Goal: Task Accomplishment & Management: Use online tool/utility

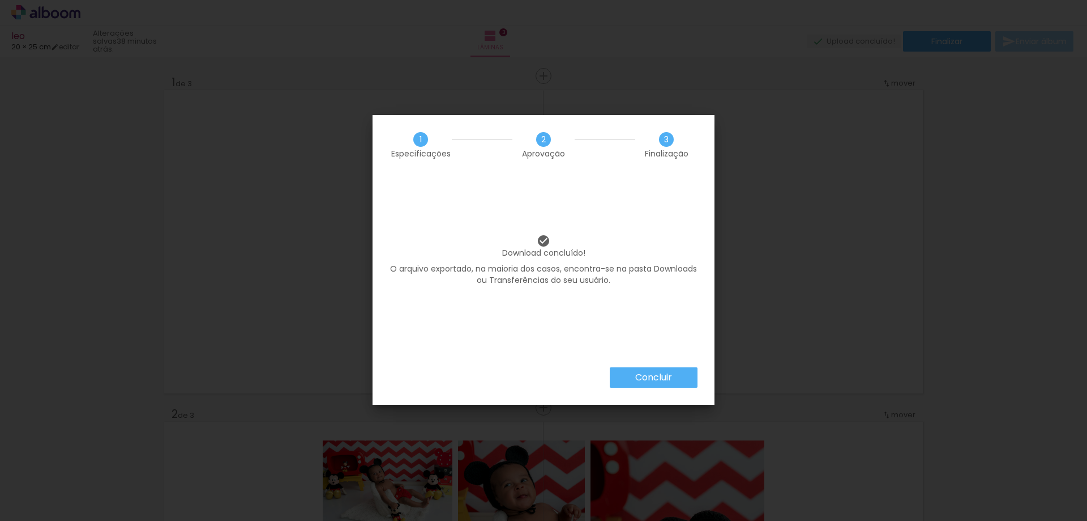
click at [656, 386] on paper-button "Concluir" at bounding box center [654, 377] width 88 height 20
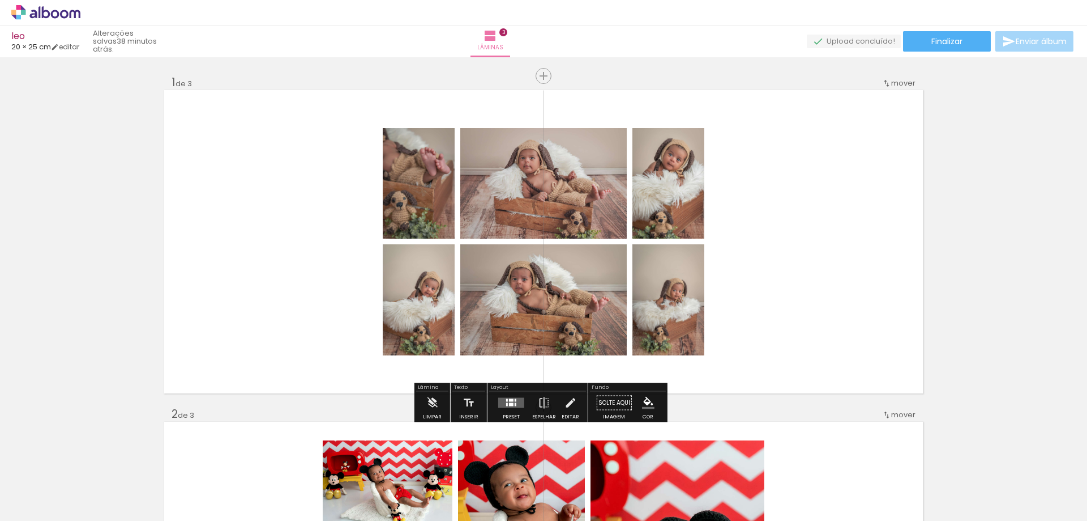
scroll to position [0, 278]
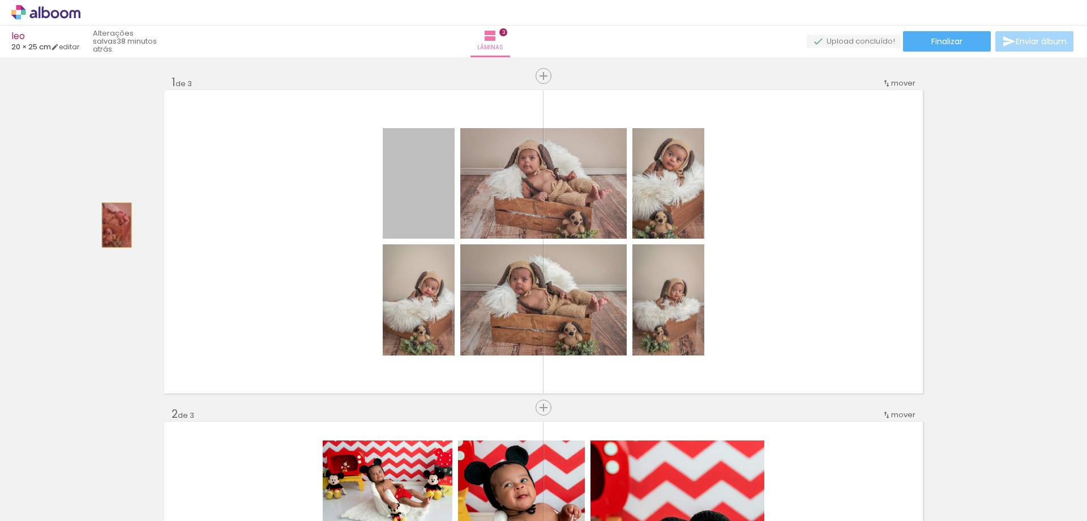
drag, startPoint x: 426, startPoint y: 214, endPoint x: 113, endPoint y: 225, distance: 314.0
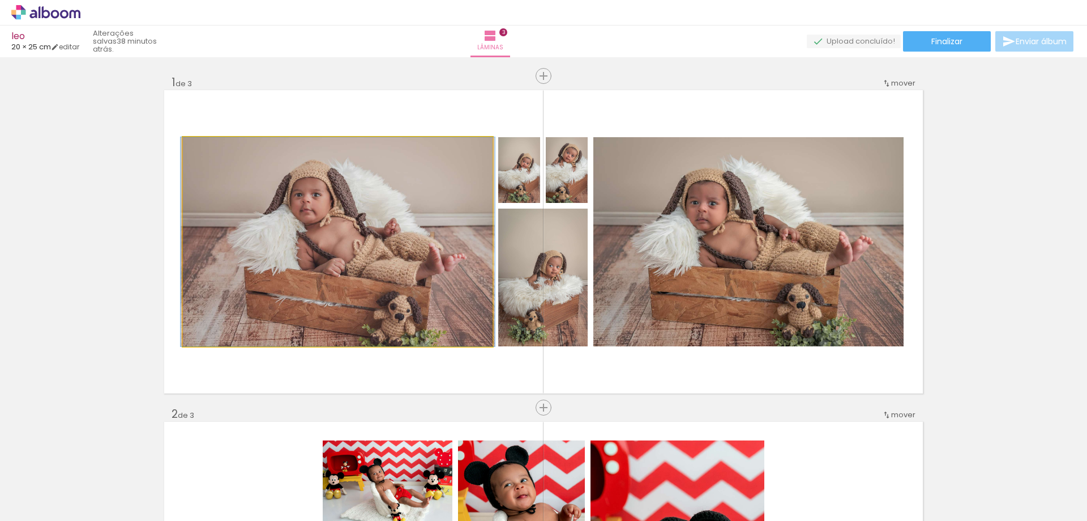
drag, startPoint x: 372, startPoint y: 220, endPoint x: 146, endPoint y: 219, distance: 225.4
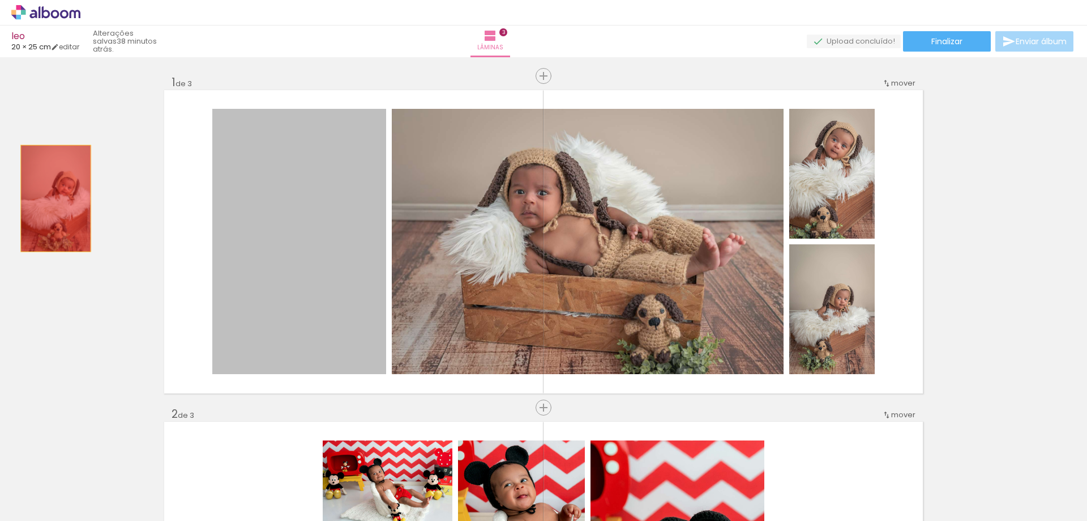
drag, startPoint x: 310, startPoint y: 198, endPoint x: 136, endPoint y: 198, distance: 173.9
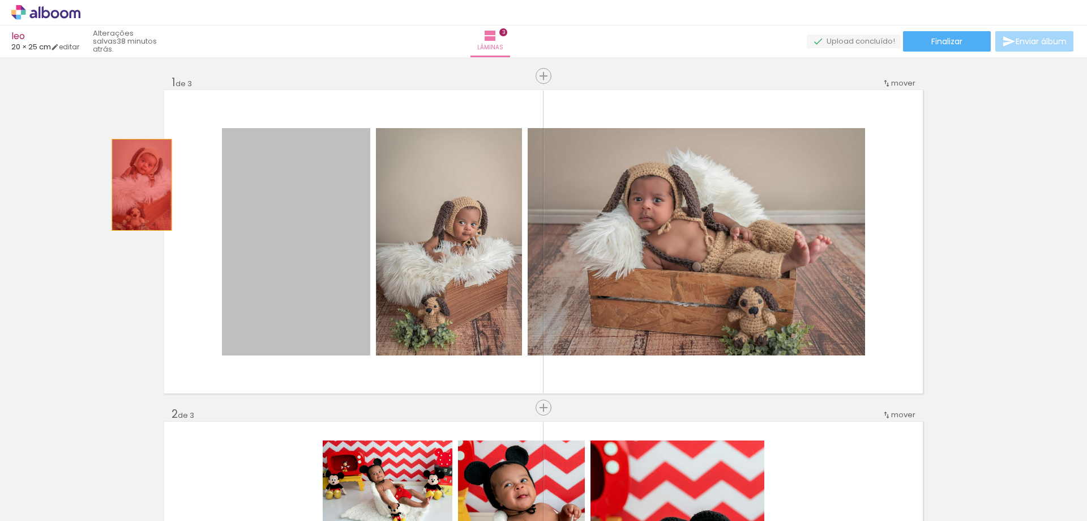
drag, startPoint x: 249, startPoint y: 188, endPoint x: 139, endPoint y: 185, distance: 110.5
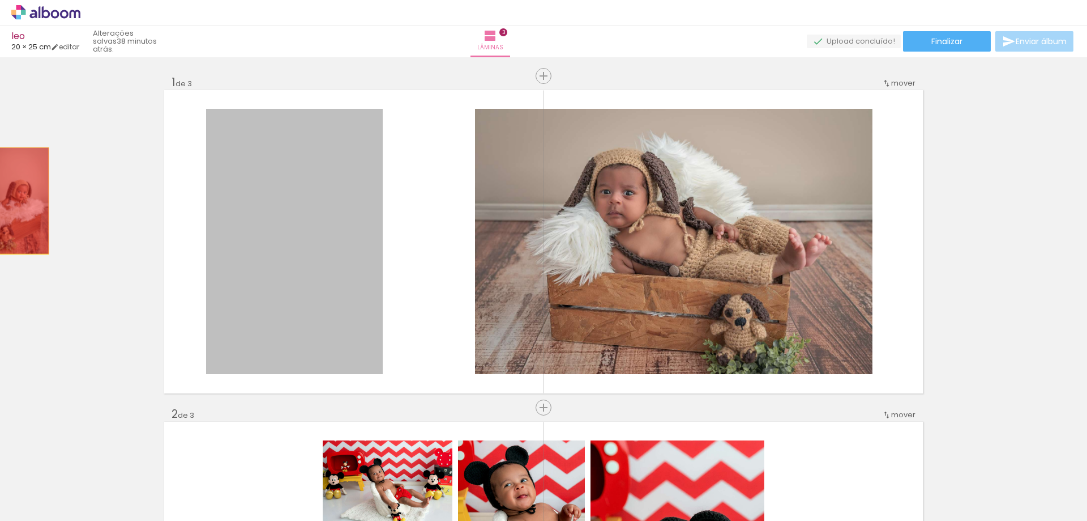
drag, startPoint x: 288, startPoint y: 201, endPoint x: 11, endPoint y: 203, distance: 277.5
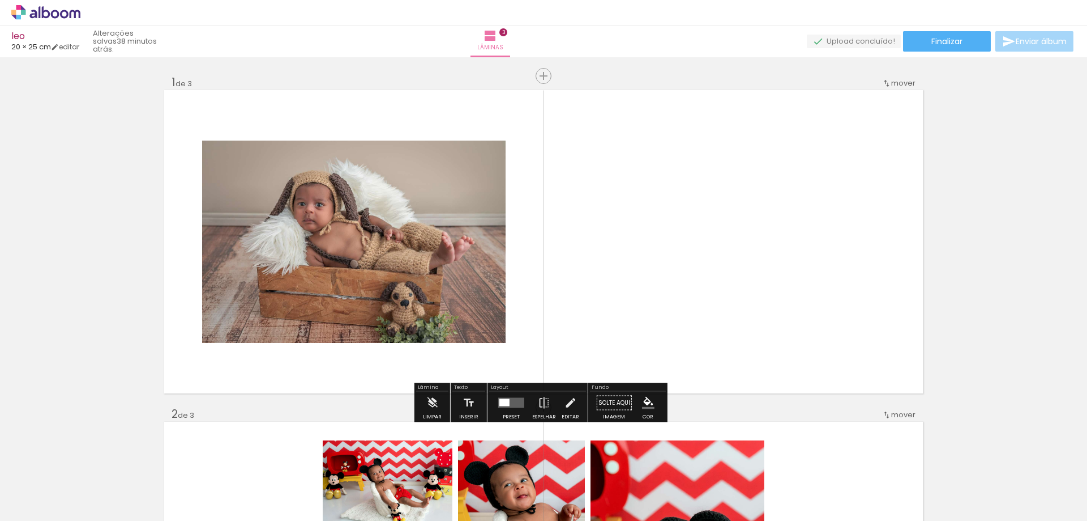
drag, startPoint x: 338, startPoint y: 223, endPoint x: 35, endPoint y: 223, distance: 303.0
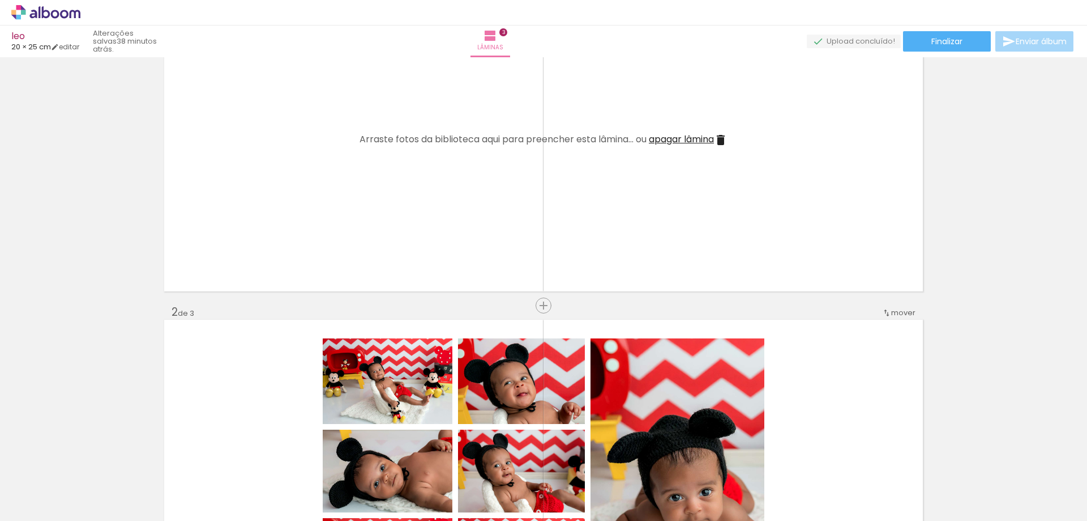
scroll to position [170, 0]
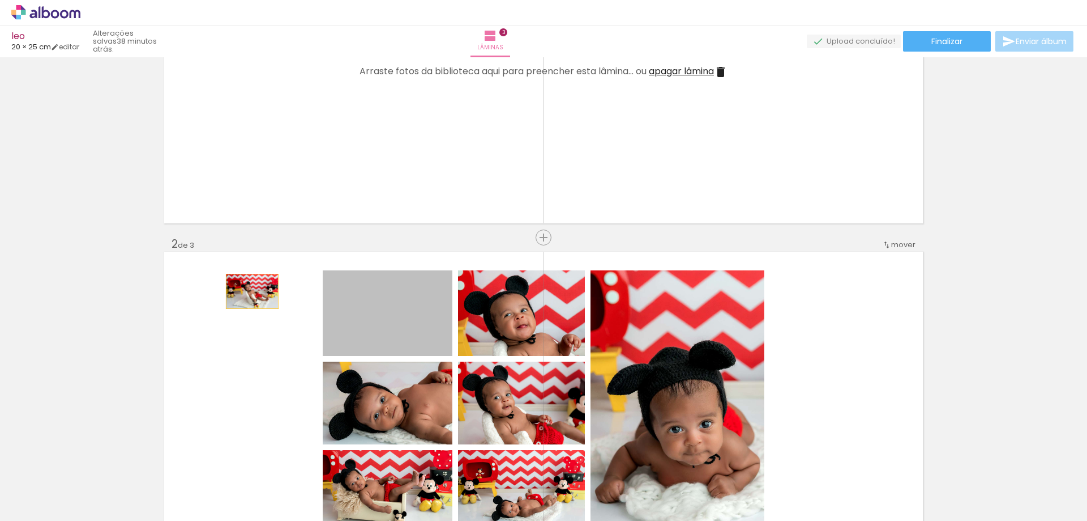
drag, startPoint x: 248, startPoint y: 291, endPoint x: 242, endPoint y: 315, distance: 24.6
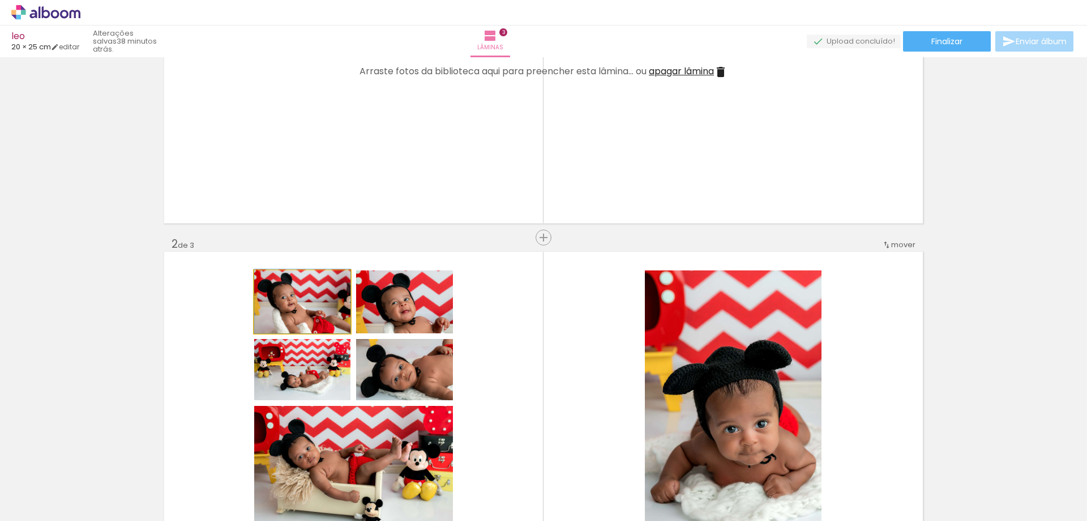
drag, startPoint x: 324, startPoint y: 309, endPoint x: 193, endPoint y: 286, distance: 132.9
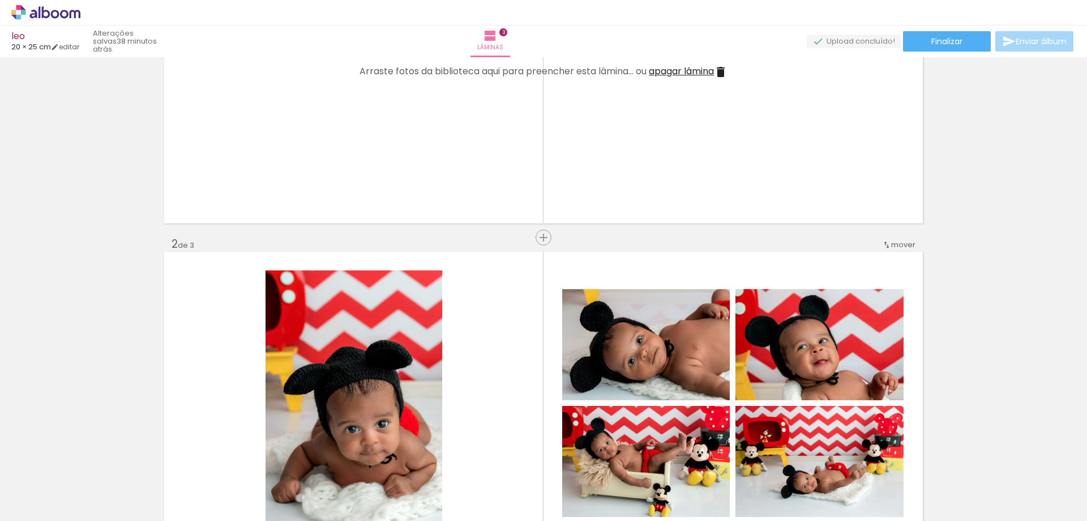
drag, startPoint x: 64, startPoint y: 302, endPoint x: 63, endPoint y: 289, distance: 12.5
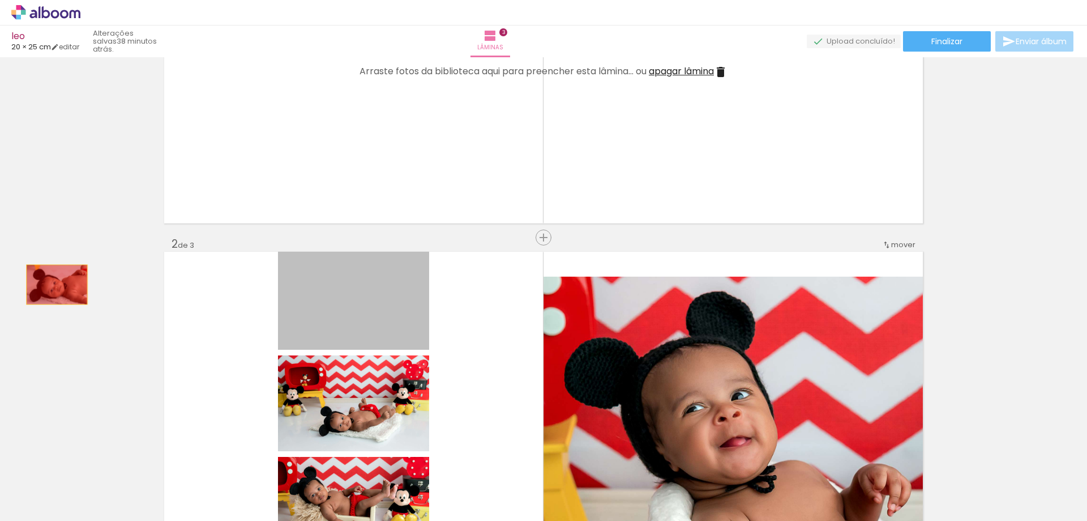
drag, startPoint x: 283, startPoint y: 304, endPoint x: 70, endPoint y: 284, distance: 213.9
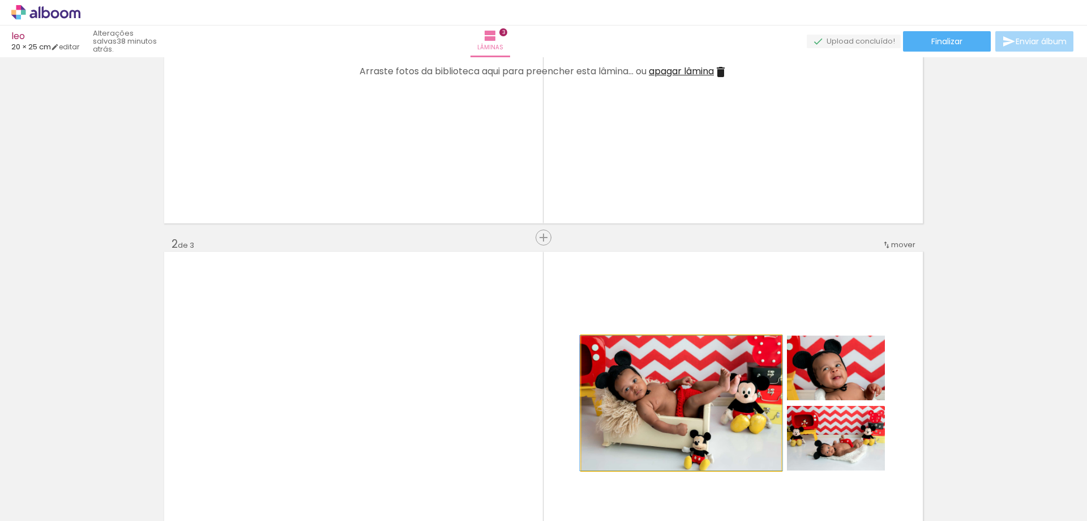
drag, startPoint x: 633, startPoint y: 370, endPoint x: 1, endPoint y: 289, distance: 637.7
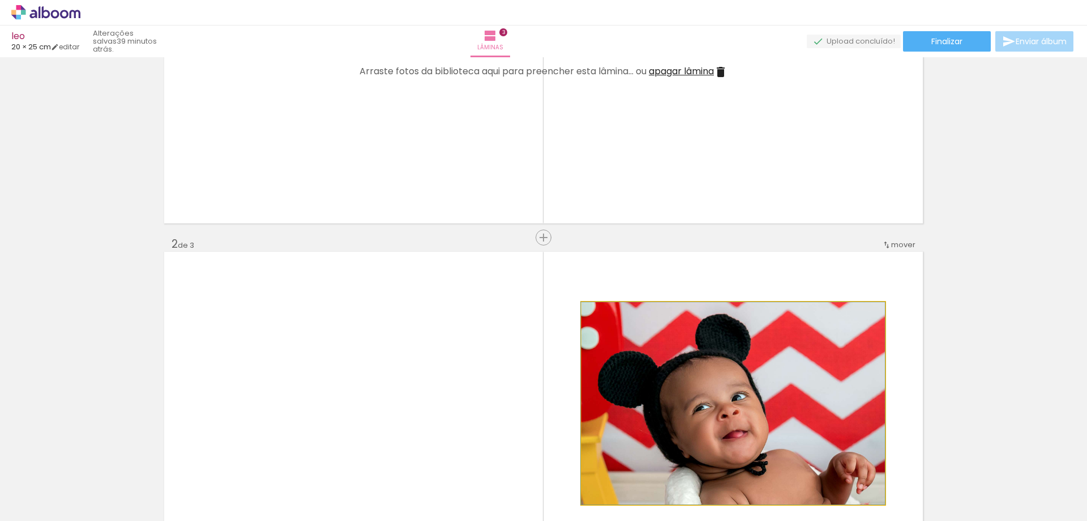
drag, startPoint x: 629, startPoint y: 352, endPoint x: 95, endPoint y: 316, distance: 535.3
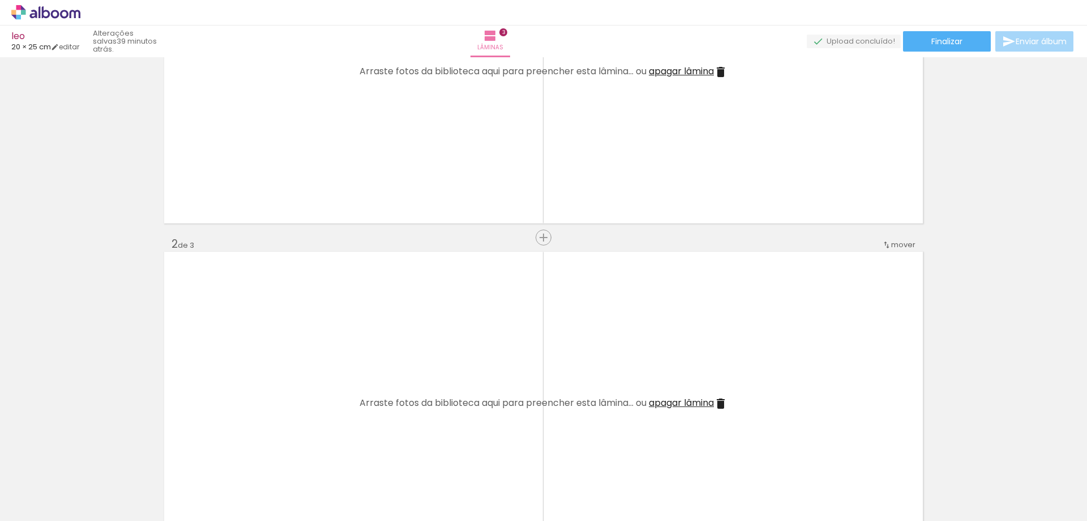
click at [0, 455] on div "Biblioteca 20 fotos Todas as fotos Não utilizadas Adicionar Fotos" at bounding box center [0, 485] width 0 height 71
click at [33, 464] on iron-icon at bounding box center [28, 460] width 12 height 12
click at [33, 463] on iron-icon at bounding box center [28, 460] width 12 height 12
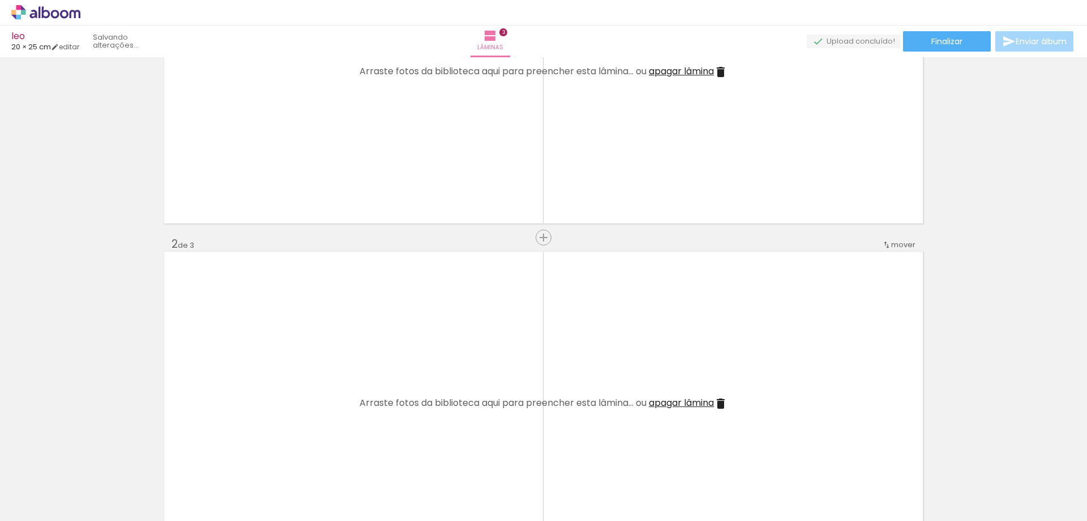
click at [33, 463] on iron-icon at bounding box center [28, 460] width 12 height 12
click at [95, 463] on div at bounding box center [89, 482] width 34 height 51
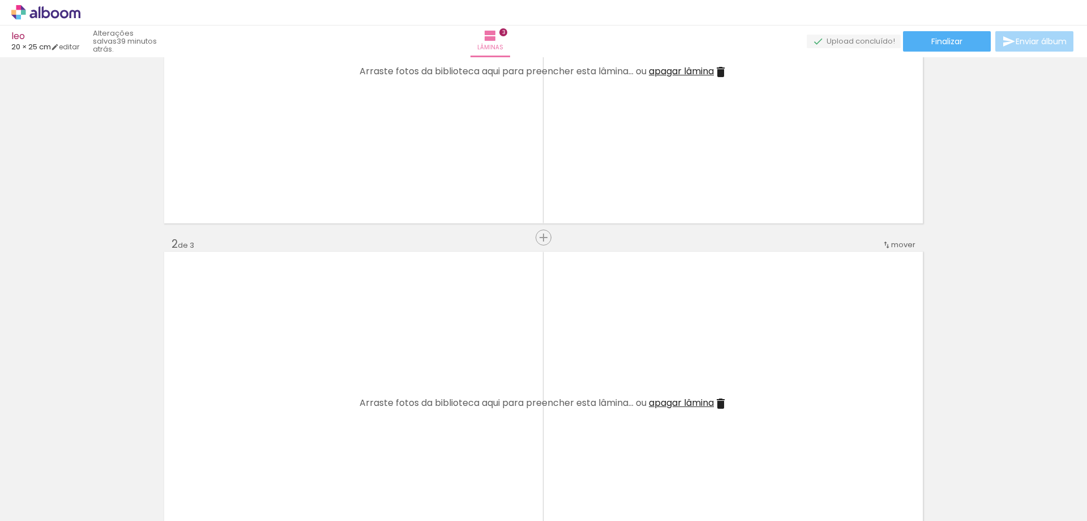
click at [95, 463] on div at bounding box center [89, 482] width 34 height 51
click at [71, 462] on iron-icon at bounding box center [65, 460] width 12 height 12
click at [130, 462] on div at bounding box center [113, 482] width 34 height 51
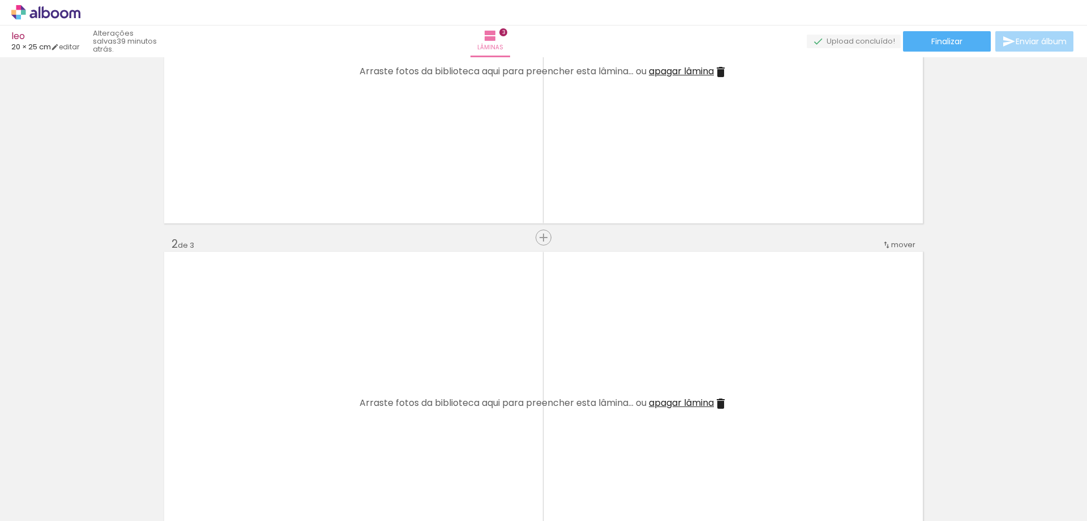
click at [92, 460] on iron-icon at bounding box center [89, 460] width 12 height 12
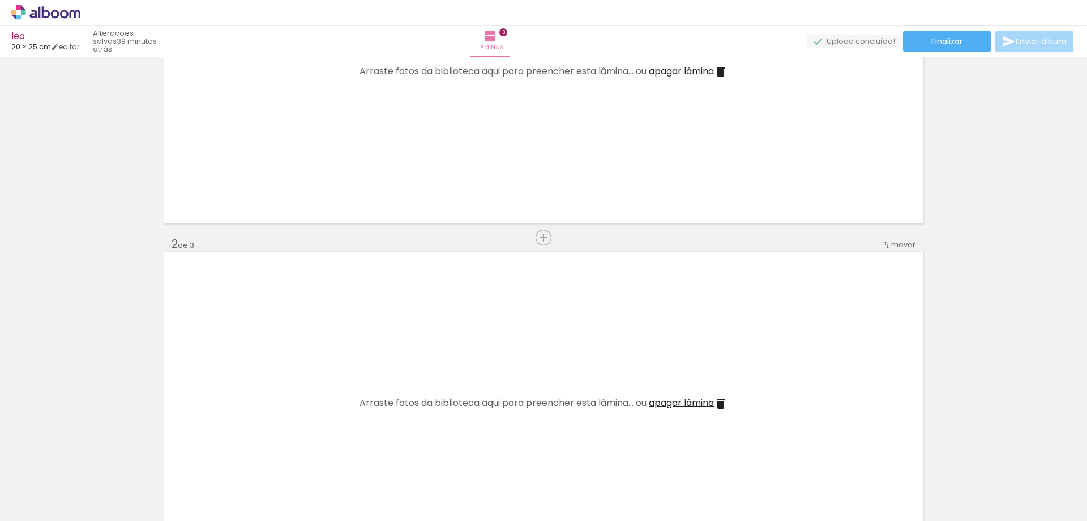
click at [92, 460] on iron-icon at bounding box center [89, 460] width 12 height 12
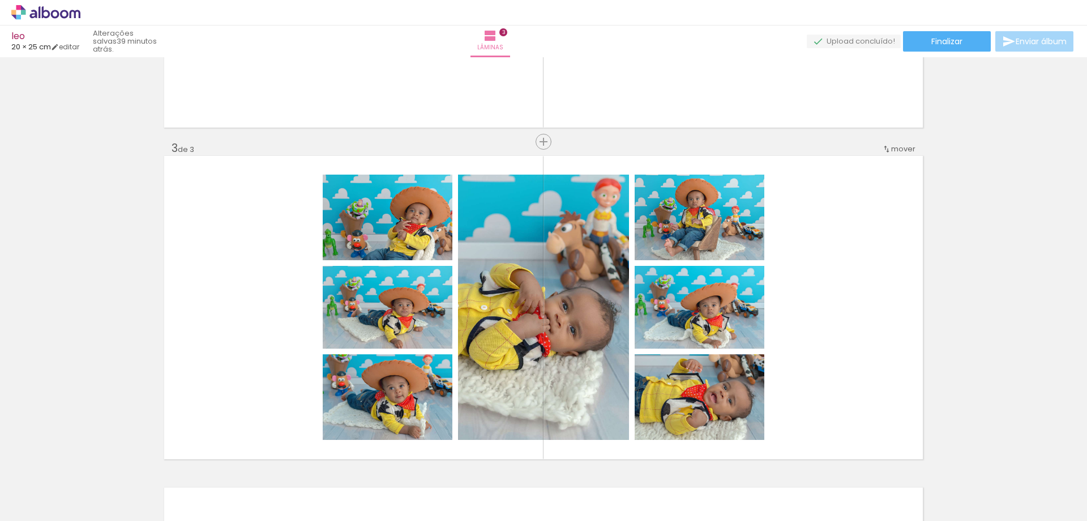
scroll to position [651, 0]
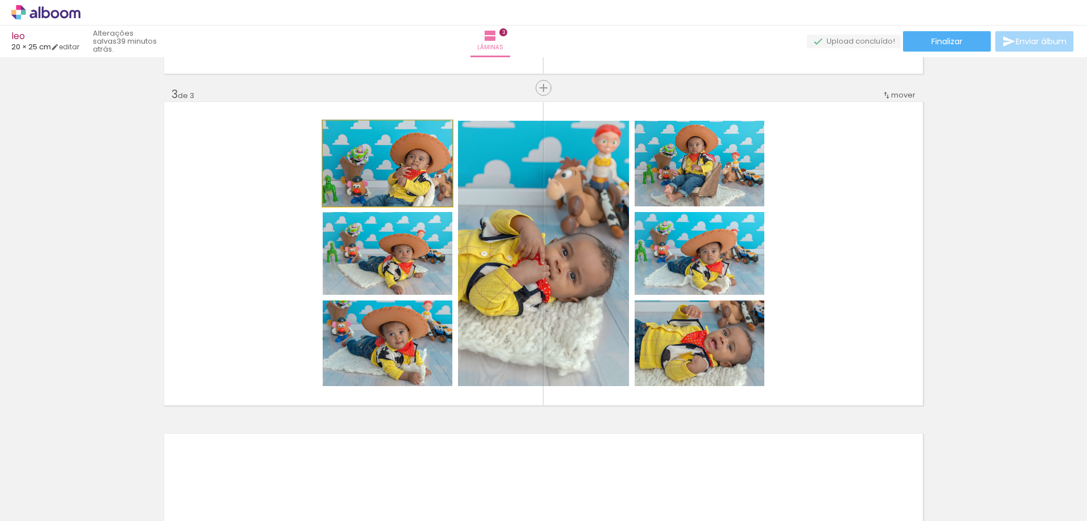
drag, startPoint x: 367, startPoint y: 161, endPoint x: 212, endPoint y: 180, distance: 155.7
click at [0, 153] on div "Inserir lâmina 1 de 3 Inserir lâmina 2 de 3 Inserir lâmina 3 de 3" at bounding box center [543, 73] width 1087 height 1326
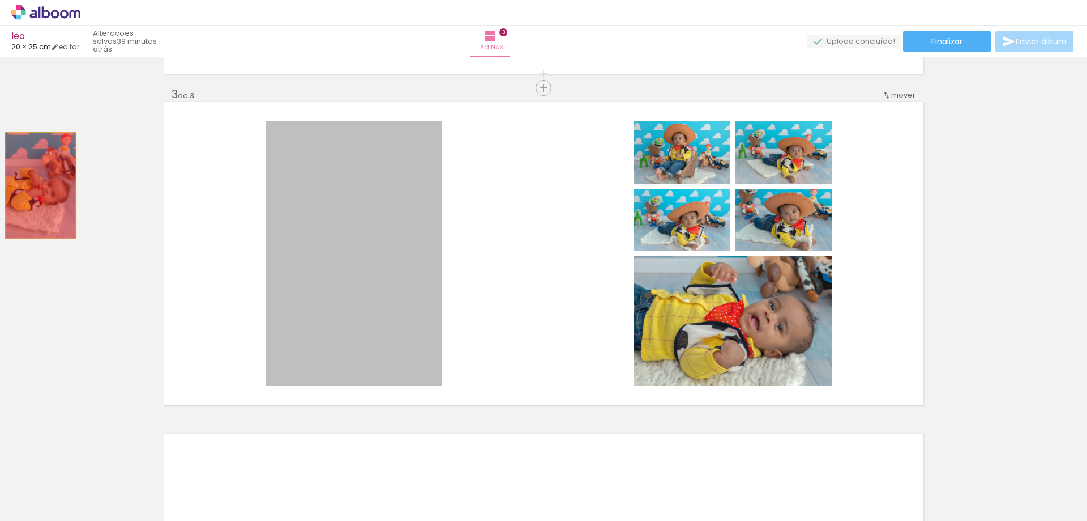
drag, startPoint x: 343, startPoint y: 191, endPoint x: 155, endPoint y: 194, distance: 188.1
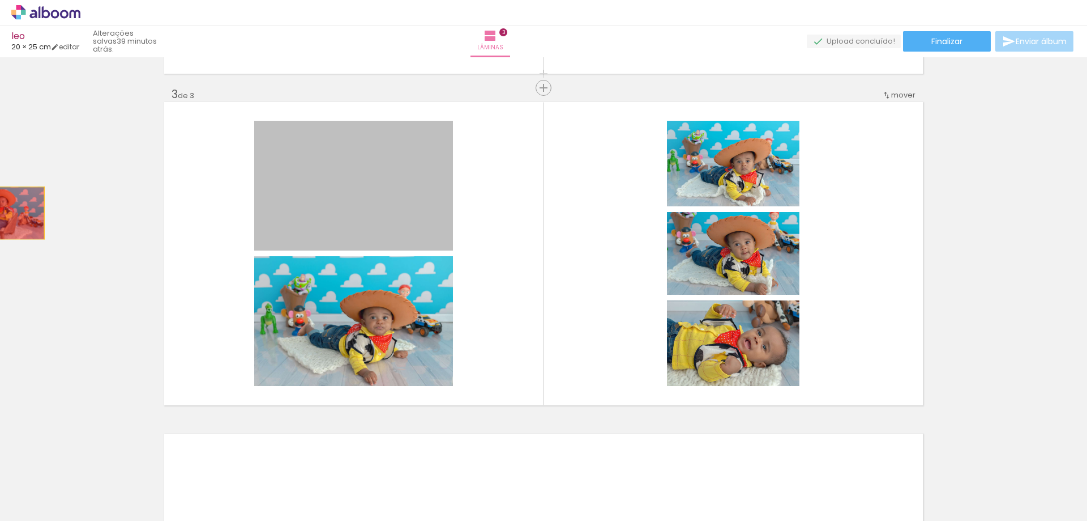
drag, startPoint x: 313, startPoint y: 215, endPoint x: 113, endPoint y: 220, distance: 200.0
click at [0, 212] on div "Inserir lâmina 1 de 3 Inserir lâmina 2 de 3 Inserir lâmina 3 de 3" at bounding box center [543, 73] width 1087 height 1326
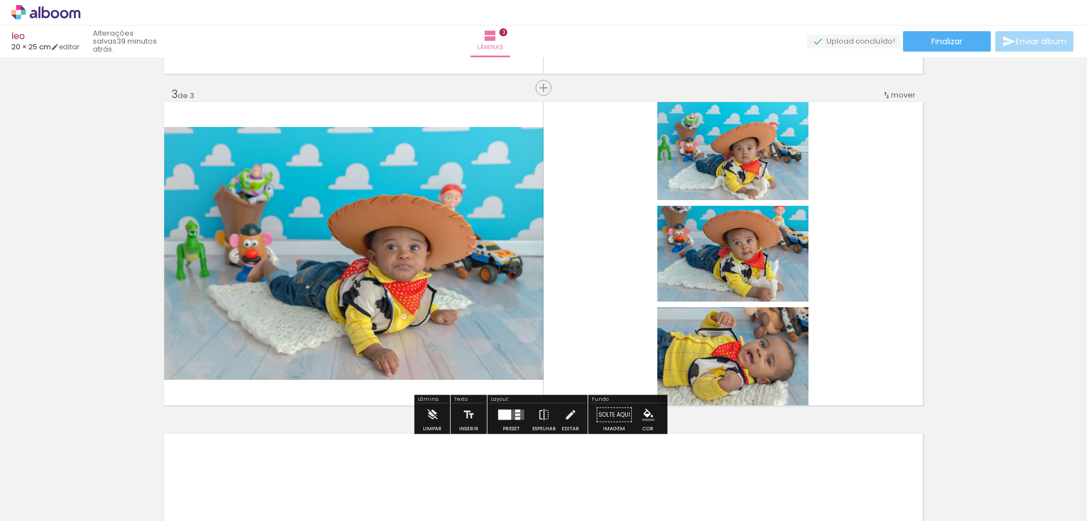
drag, startPoint x: 256, startPoint y: 242, endPoint x: 2, endPoint y: 228, distance: 254.1
click at [2, 228] on div "Inserir lâmina 1 de 3 Inserir lâmina 2 de 3 Inserir lâmina 3 de 3" at bounding box center [543, 73] width 1087 height 1326
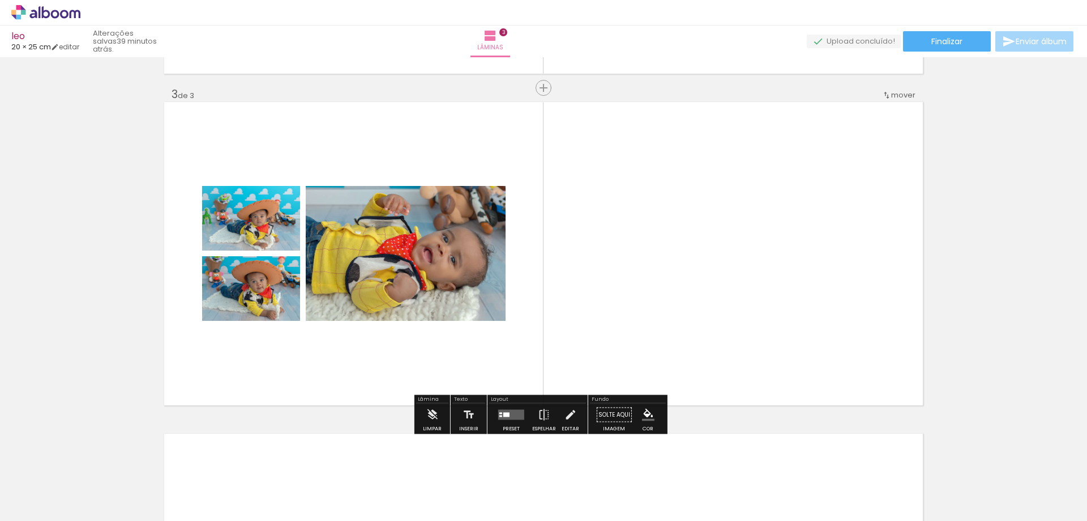
drag, startPoint x: 210, startPoint y: 215, endPoint x: 110, endPoint y: 214, distance: 99.1
click at [110, 214] on div "Inserir lâmina 1 de 3 Inserir lâmina 2 de 3 Inserir lâmina 3 de 3" at bounding box center [543, 73] width 1087 height 1326
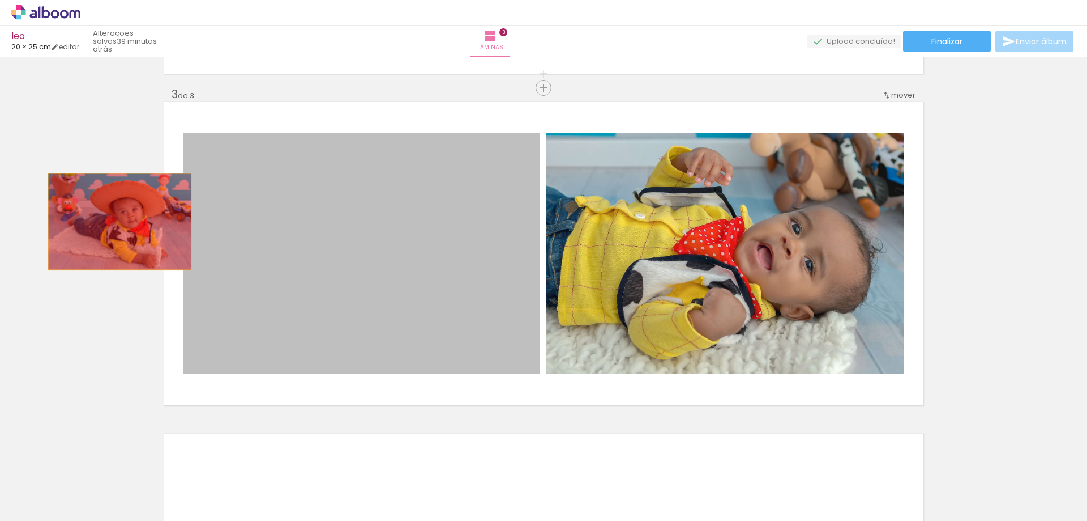
drag, startPoint x: 233, startPoint y: 221, endPoint x: 65, endPoint y: 222, distance: 167.7
click at [65, 222] on div "Inserir lâmina 1 de 3 Inserir lâmina 2 de 3 Inserir lâmina 3 de 3" at bounding box center [543, 73] width 1087 height 1326
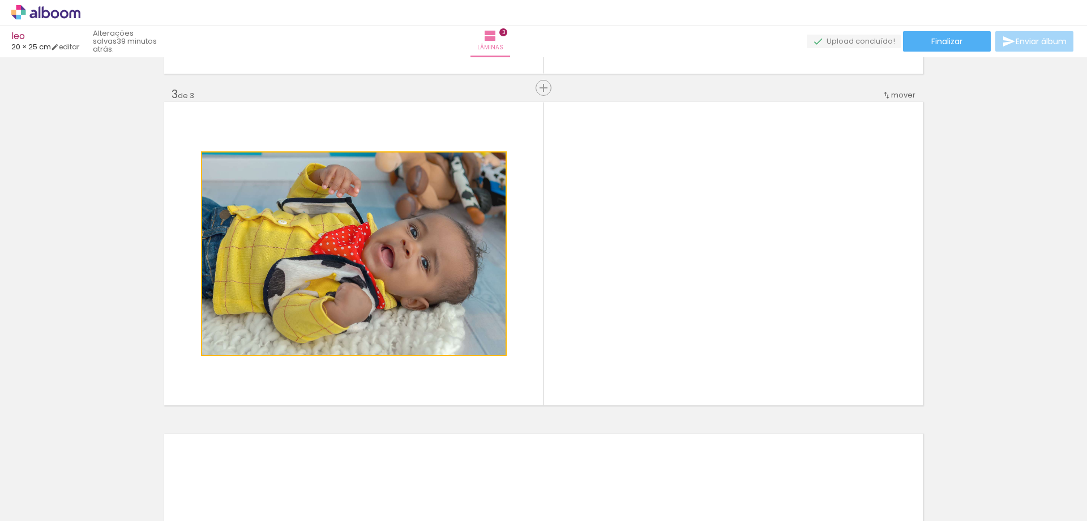
drag, startPoint x: 236, startPoint y: 220, endPoint x: 131, endPoint y: 229, distance: 104.7
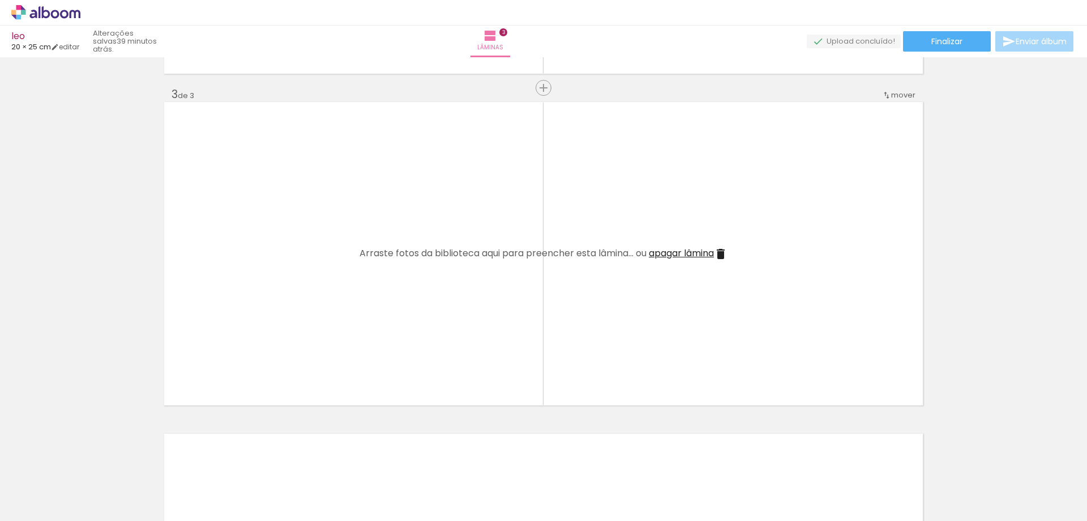
click at [91, 458] on iron-icon at bounding box center [89, 460] width 12 height 12
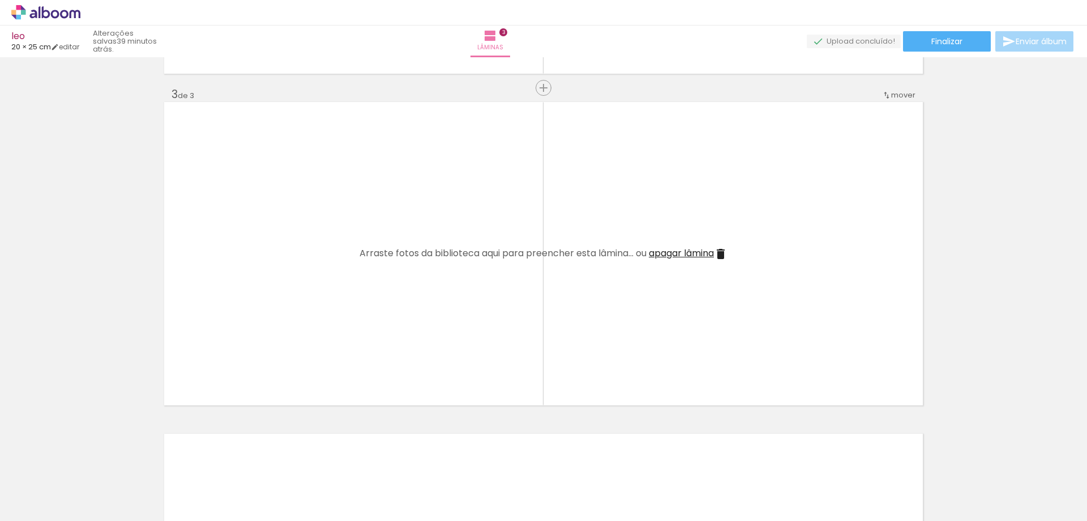
click at [91, 458] on iron-icon at bounding box center [89, 460] width 12 height 12
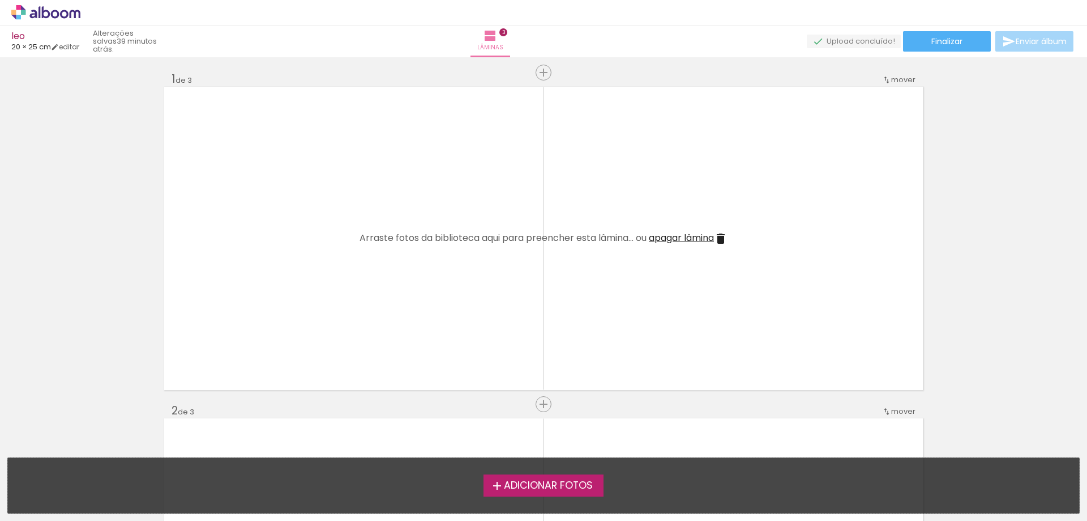
scroll to position [0, 0]
